Goal: Transaction & Acquisition: Purchase product/service

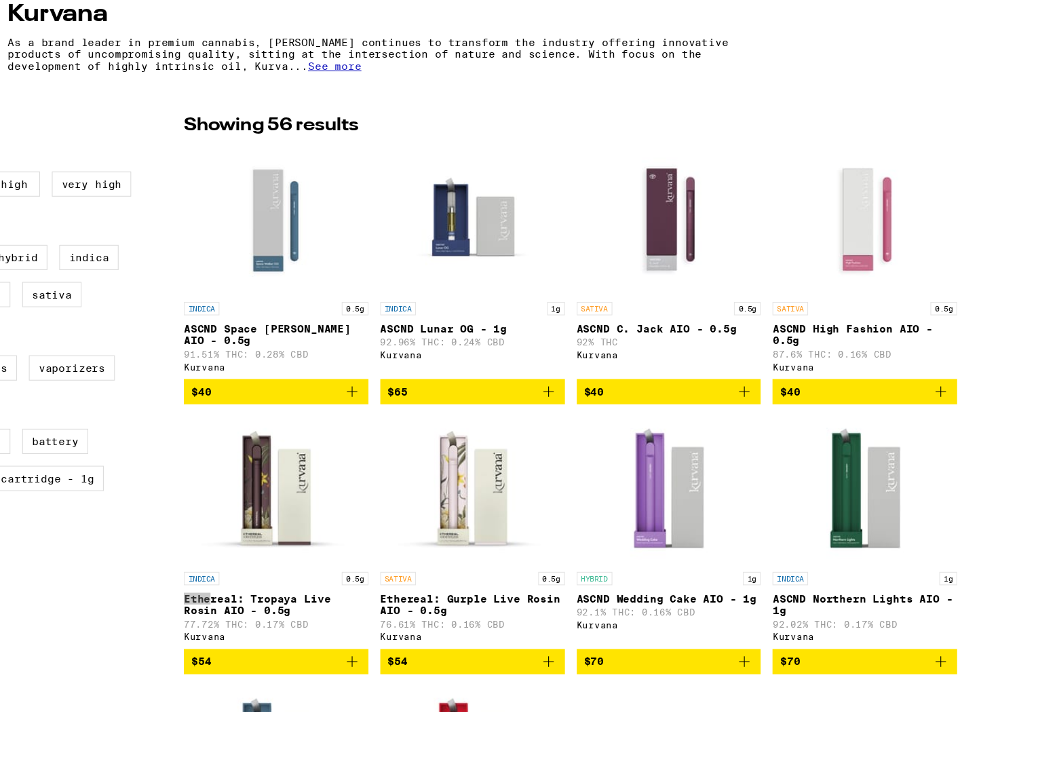
scroll to position [110, 0]
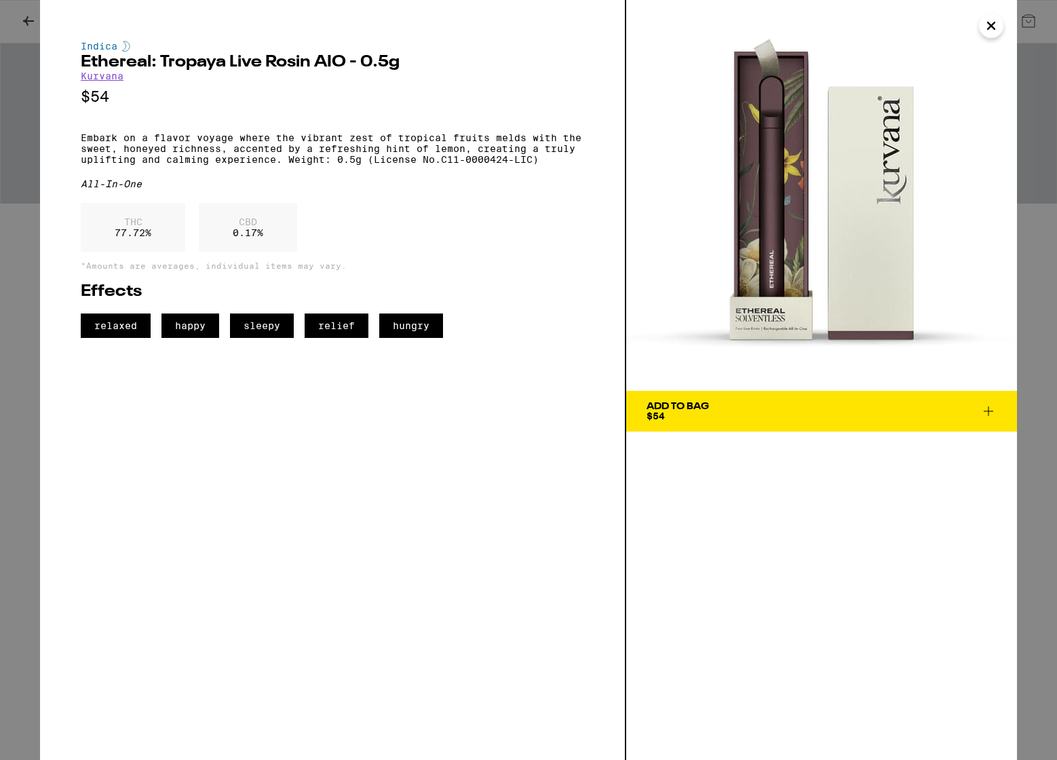
click at [781, 314] on img at bounding box center [821, 195] width 391 height 391
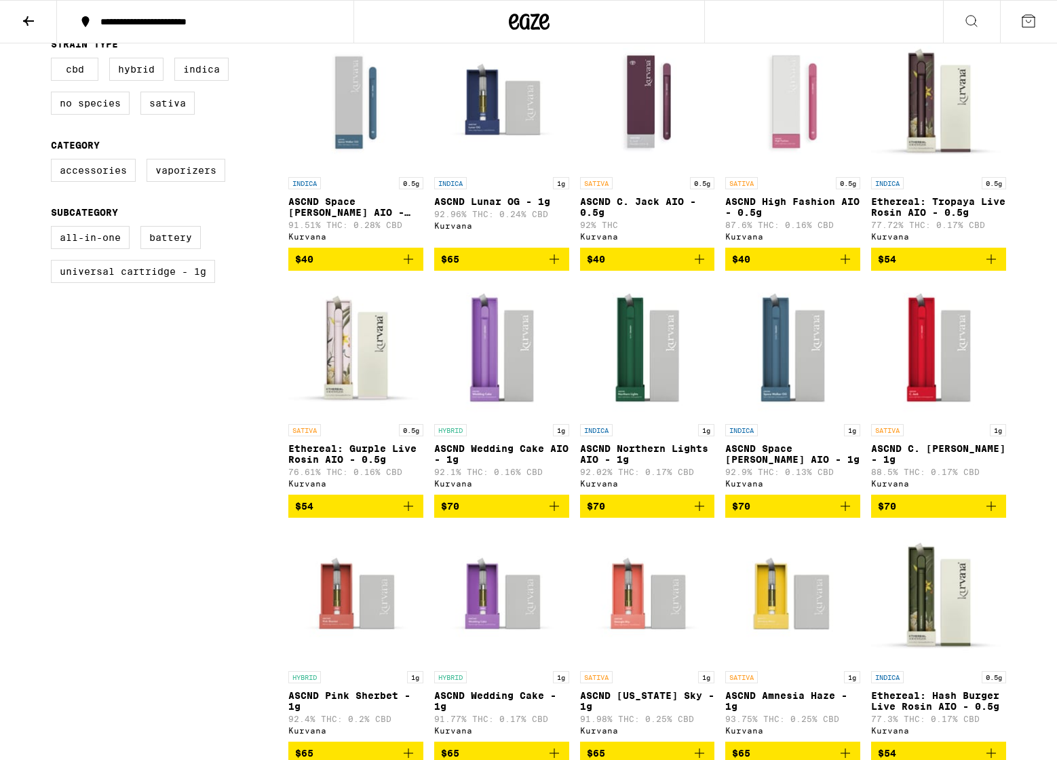
scroll to position [417, 0]
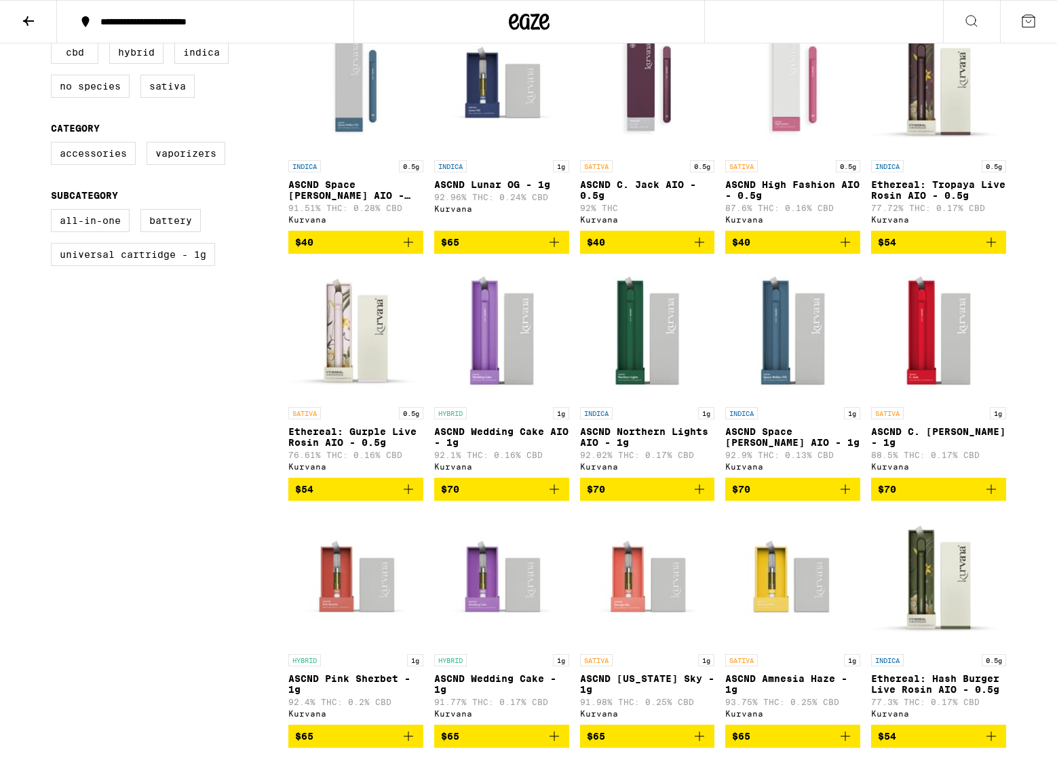
click at [362, 381] on img "Open page for Ethereal: Gurple Live Rosin AIO - 0.5g from Kurvana" at bounding box center [355, 333] width 135 height 136
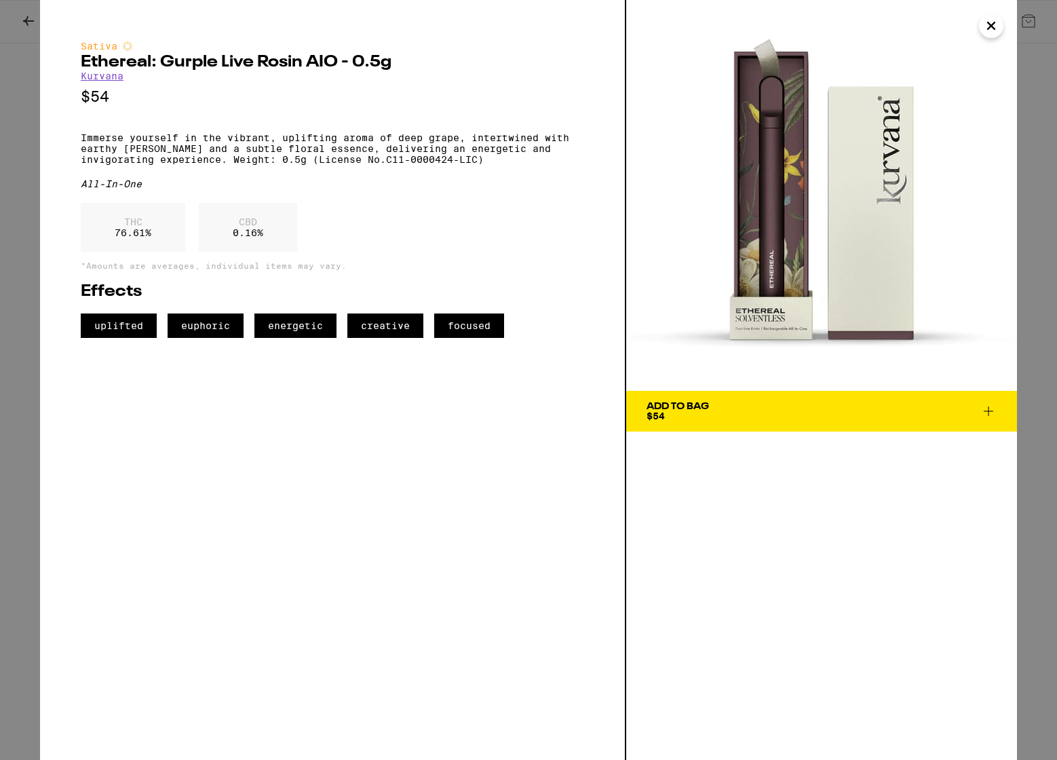
drag, startPoint x: 768, startPoint y: 312, endPoint x: 788, endPoint y: 339, distance: 33.0
click at [788, 339] on img at bounding box center [821, 195] width 391 height 391
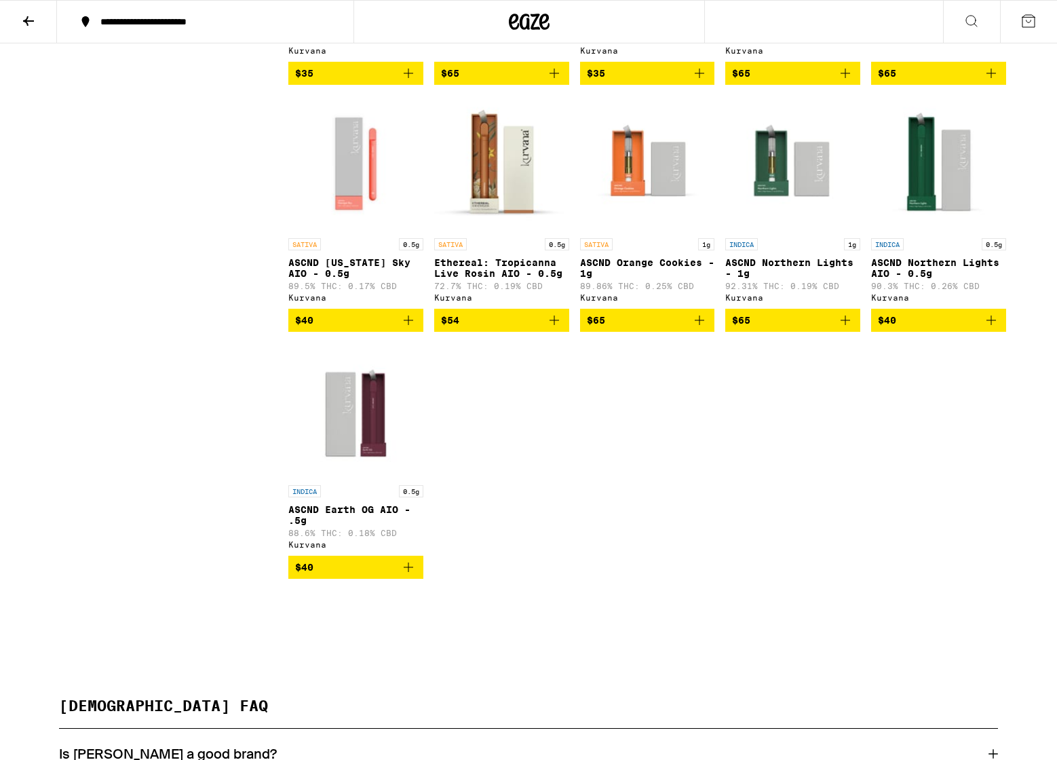
scroll to position [2810, 0]
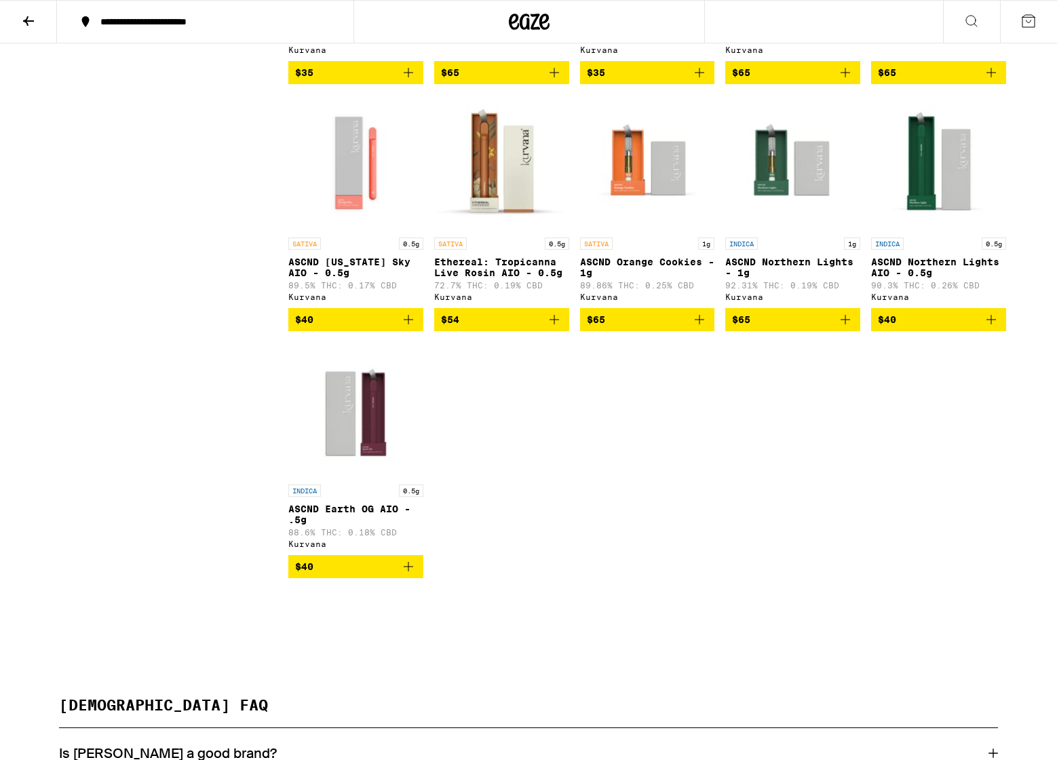
click at [514, 231] on img "Open page for Ethereal: Tropicanna Live Rosin AIO - 0.5g from Kurvana" at bounding box center [501, 163] width 135 height 136
